Goal: Find specific page/section: Find specific page/section

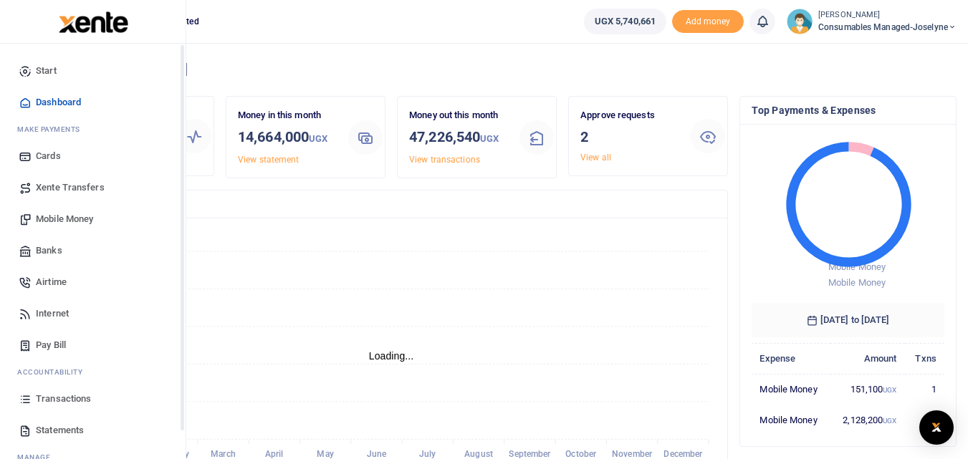
scroll to position [11, 11]
click at [27, 399] on icon at bounding box center [25, 399] width 13 height 13
